Goal: Information Seeking & Learning: Learn about a topic

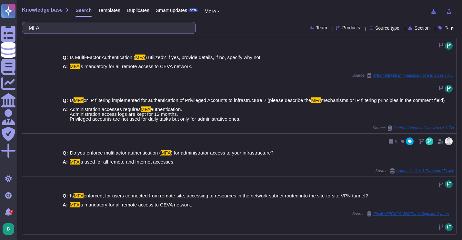
click at [93, 33] on input "MFA" at bounding box center [106, 27] width 163 height 11
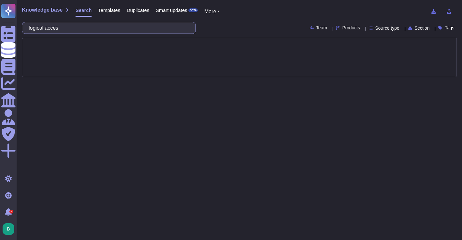
type input "logical access"
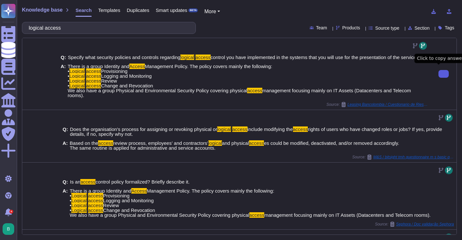
click at [445, 70] on button at bounding box center [443, 74] width 10 height 8
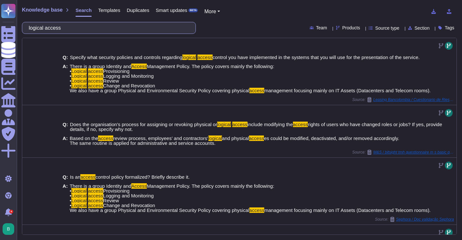
click at [98, 27] on input "logical access" at bounding box center [106, 27] width 163 height 11
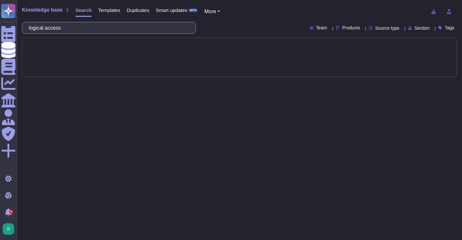
click at [98, 27] on input "logical access" at bounding box center [106, 27] width 163 height 11
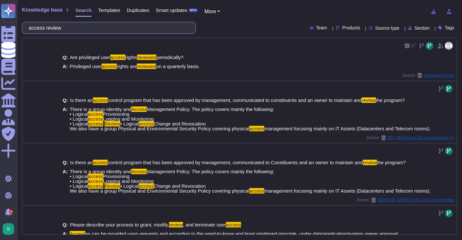
click at [80, 29] on input "access review" at bounding box center [106, 27] width 163 height 11
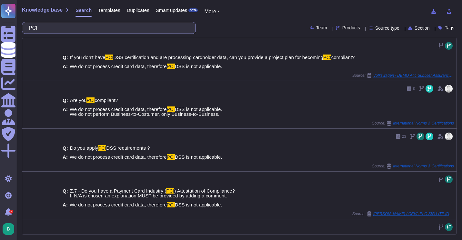
click at [93, 26] on input "PCI" at bounding box center [106, 27] width 163 height 11
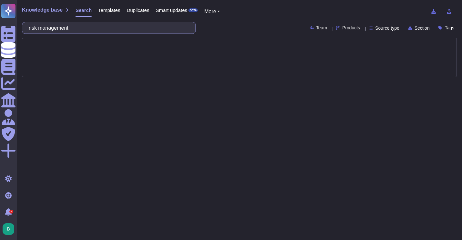
type input "risk management"
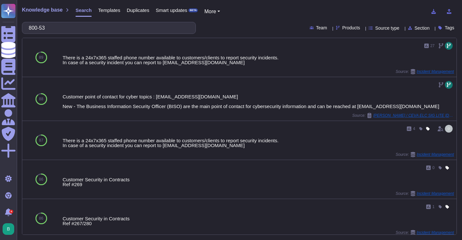
click at [93, 26] on input "800-53" at bounding box center [106, 27] width 163 height 11
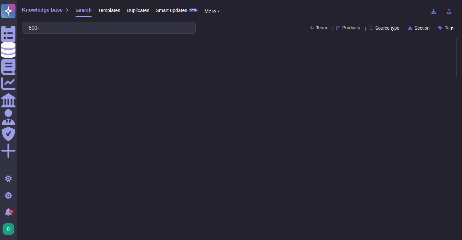
type input "800"
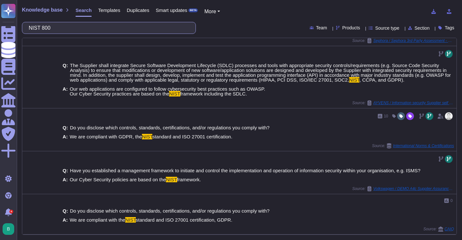
scroll to position [313, 0]
click at [68, 32] on input "NIST 800" at bounding box center [106, 27] width 163 height 11
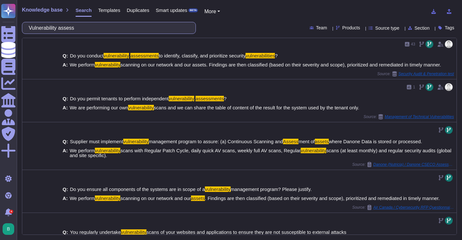
scroll to position [0, 0]
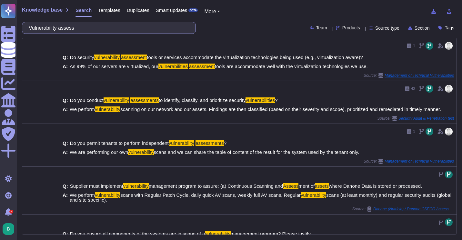
type input "Vulnerability"
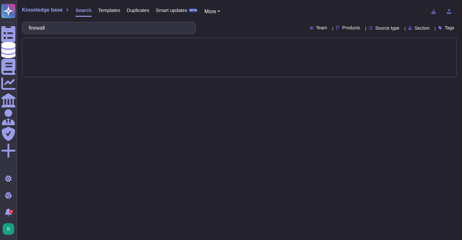
type input "firewall"
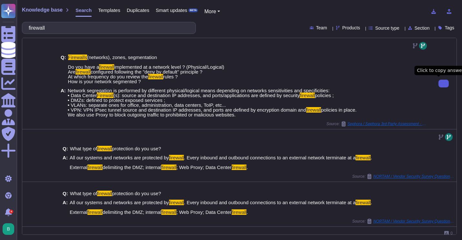
click at [443, 83] on icon at bounding box center [443, 83] width 0 height 0
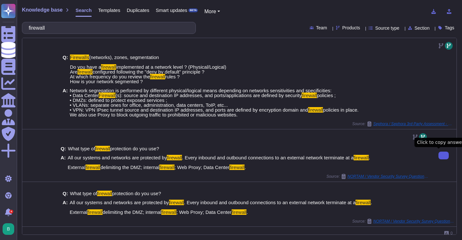
click at [438, 152] on button at bounding box center [443, 156] width 10 height 8
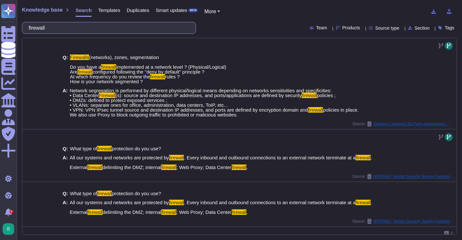
click at [108, 26] on input "firewall" at bounding box center [106, 27] width 163 height 11
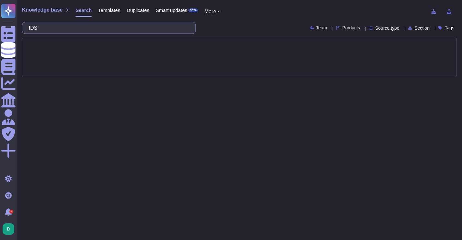
type input "IDS"
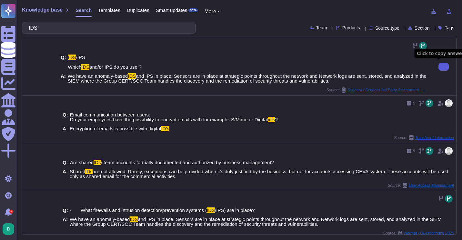
click at [443, 67] on icon at bounding box center [443, 67] width 0 height 0
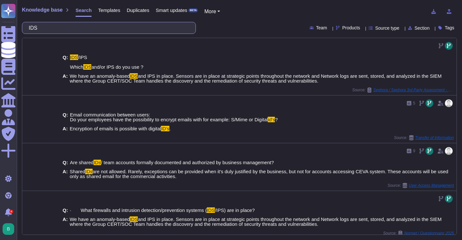
click at [85, 30] on input "IDS" at bounding box center [106, 27] width 163 height 11
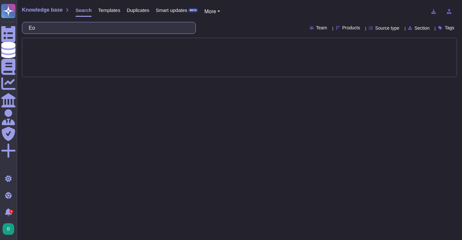
type input "E"
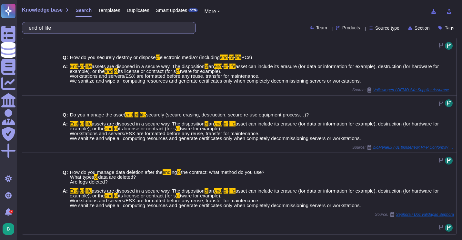
click at [107, 25] on input "end of life" at bounding box center [106, 27] width 163 height 11
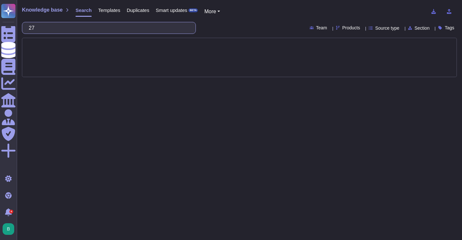
type input "2"
type input "risk methodology"
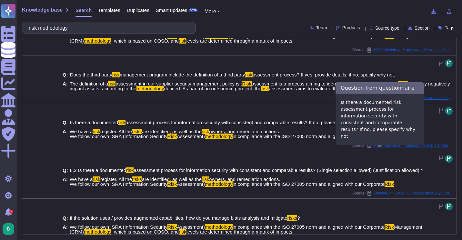
scroll to position [194, 0]
